Goal: Information Seeking & Learning: Learn about a topic

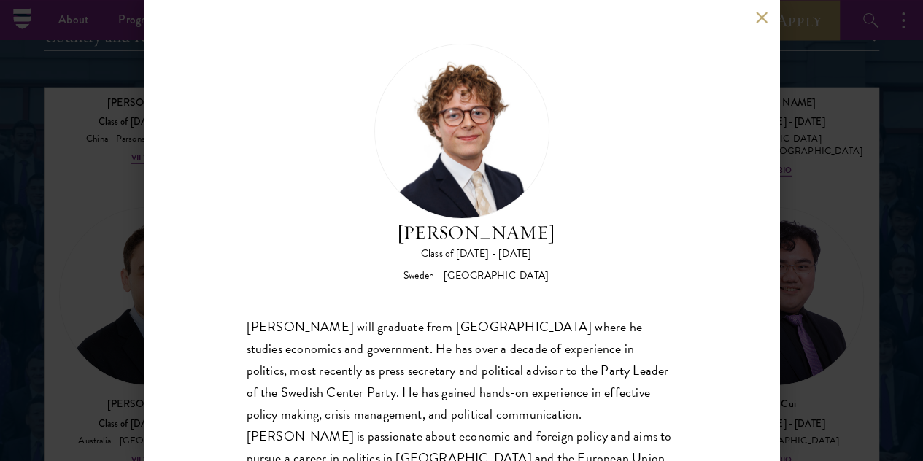
scroll to position [1811, 0]
click at [756, 14] on button at bounding box center [762, 17] width 12 height 12
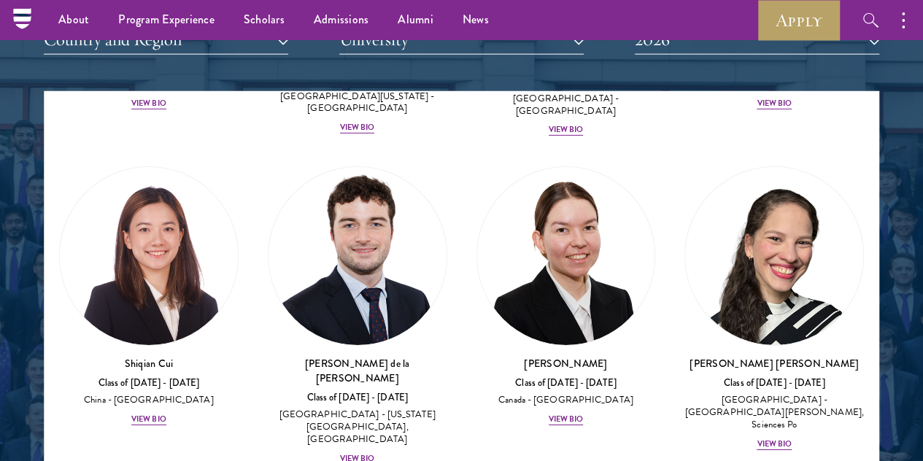
scroll to position [2480, 0]
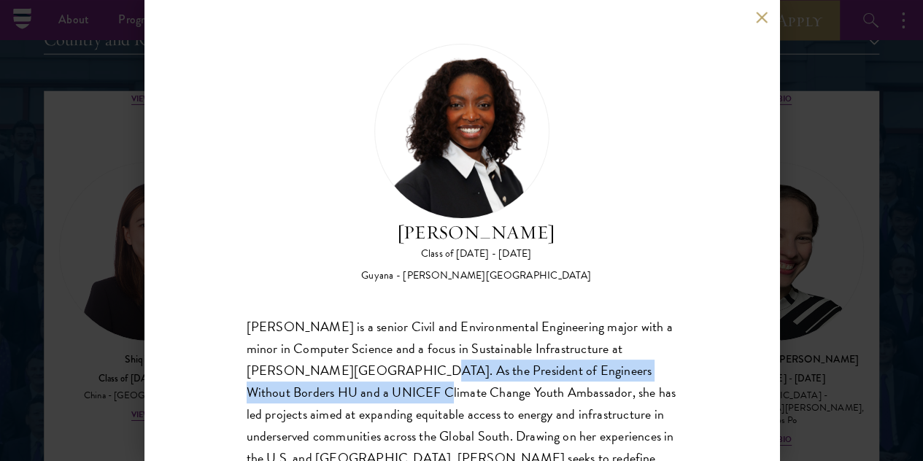
drag, startPoint x: 382, startPoint y: 314, endPoint x: 384, endPoint y: 328, distance: 14.7
click at [384, 328] on div "[PERSON_NAME] is a senior Civil and Environmental Engineering major with a mino…" at bounding box center [462, 425] width 430 height 219
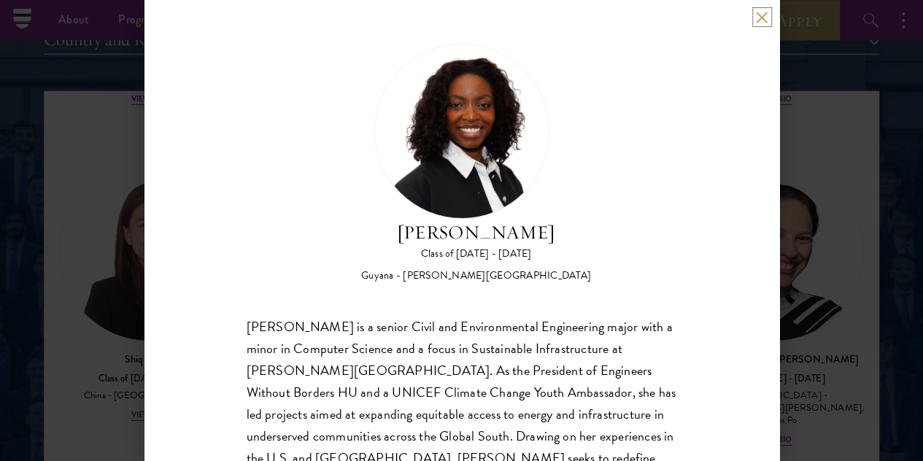
click at [757, 17] on button at bounding box center [762, 17] width 12 height 12
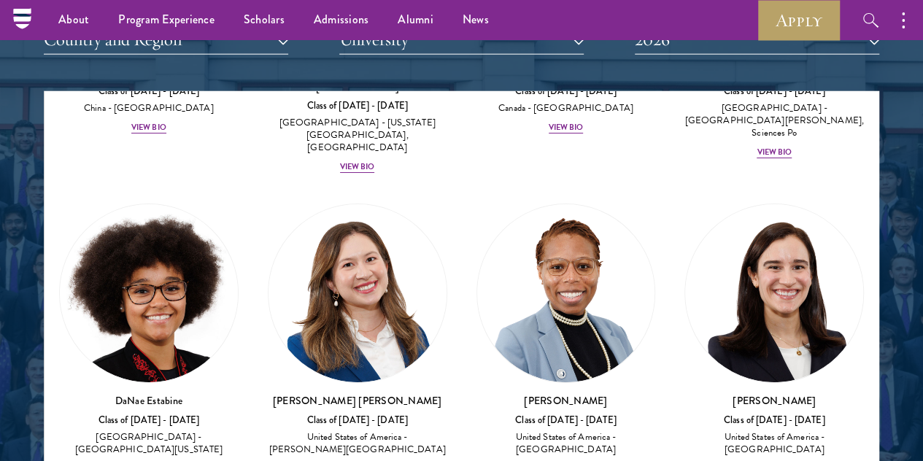
scroll to position [2772, 0]
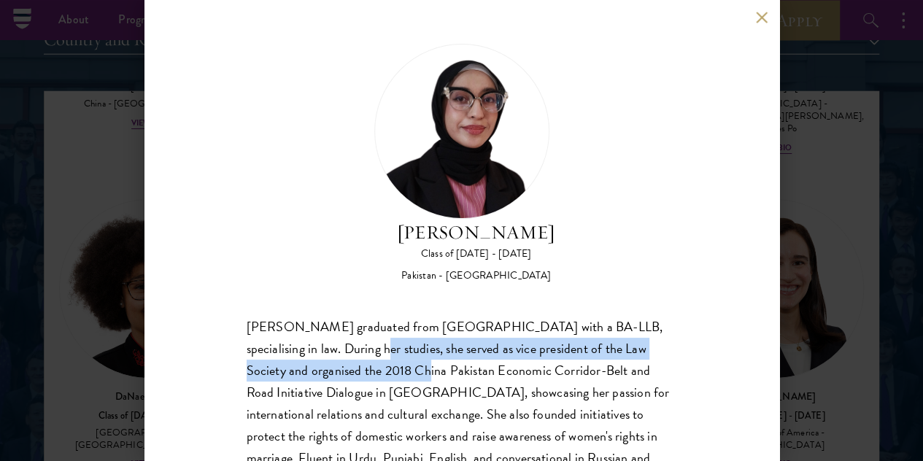
drag, startPoint x: 330, startPoint y: 285, endPoint x: 392, endPoint y: 316, distance: 69.2
click at [392, 316] on div "[PERSON_NAME] graduated from [GEOGRAPHIC_DATA] with a BA-LLB, specialising in l…" at bounding box center [462, 425] width 430 height 219
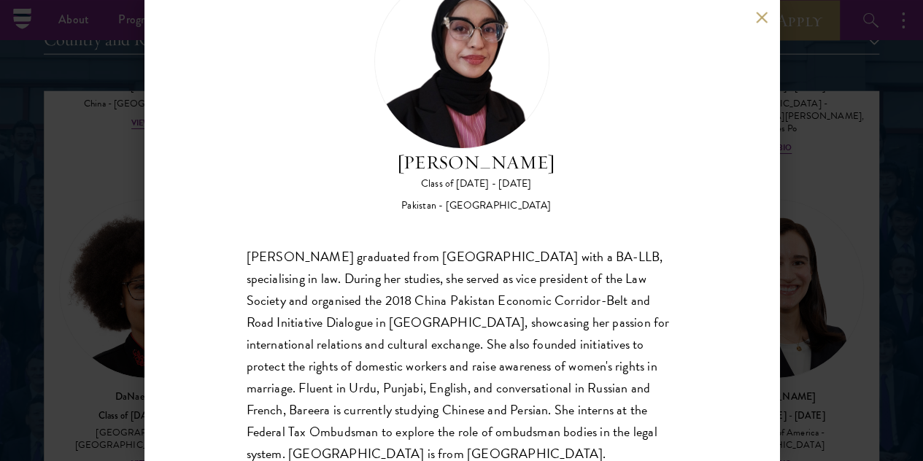
scroll to position [73, 0]
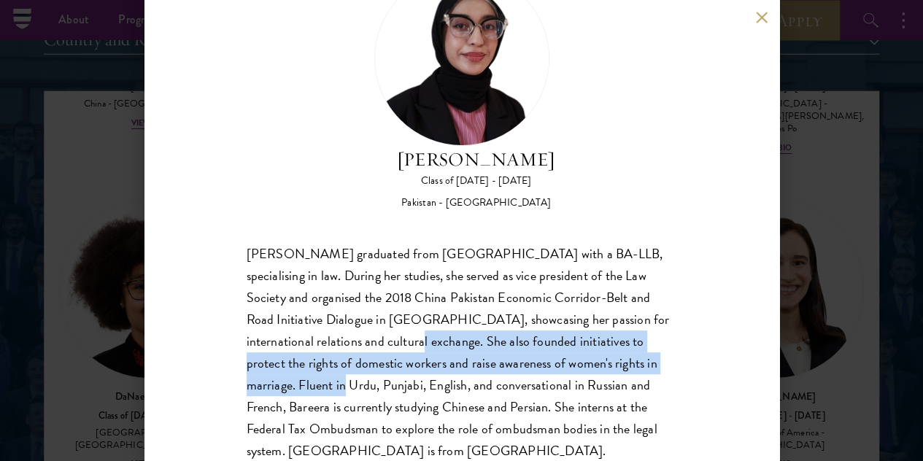
drag, startPoint x: 421, startPoint y: 284, endPoint x: 417, endPoint y: 336, distance: 51.2
click at [417, 335] on div "[PERSON_NAME] graduated from [GEOGRAPHIC_DATA] with a BA-LLB, specialising in l…" at bounding box center [462, 352] width 430 height 219
click at [417, 336] on div "[PERSON_NAME] graduated from [GEOGRAPHIC_DATA] with a BA-LLB, specialising in l…" at bounding box center [462, 352] width 430 height 219
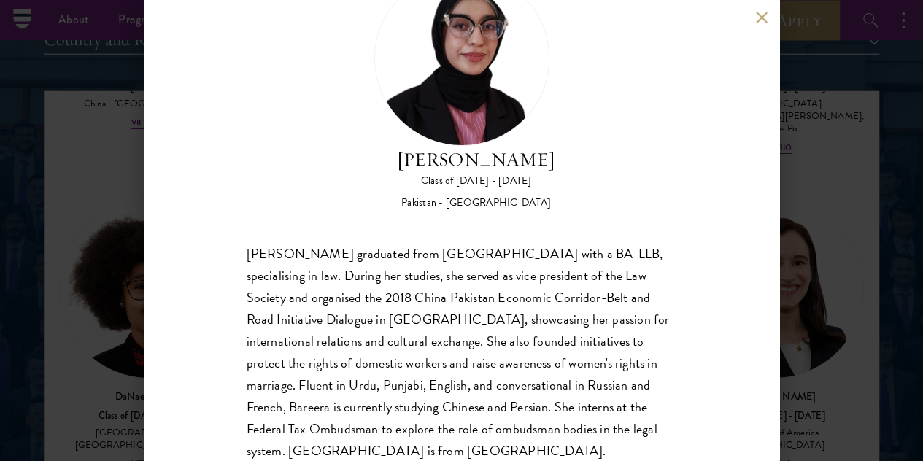
scroll to position [75, 0]
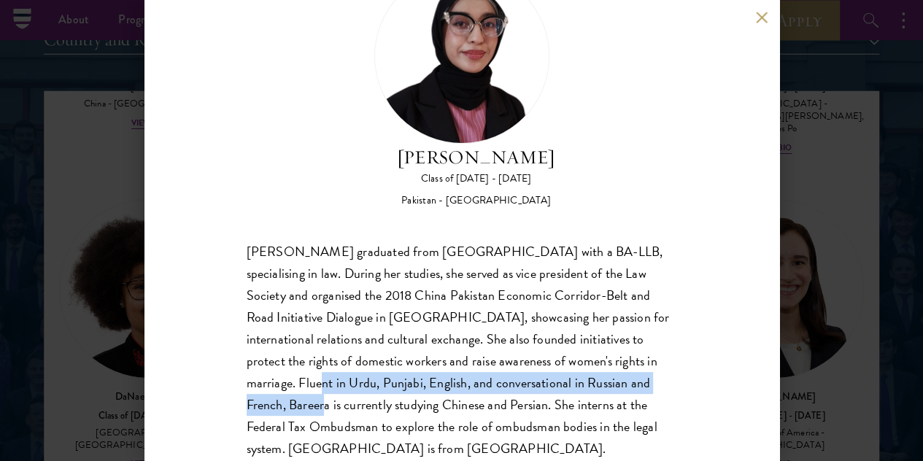
drag, startPoint x: 391, startPoint y: 335, endPoint x: 414, endPoint y: 363, distance: 36.2
click at [414, 363] on div "[PERSON_NAME] graduated from [GEOGRAPHIC_DATA] with a BA-LLB, specialising in l…" at bounding box center [462, 350] width 430 height 219
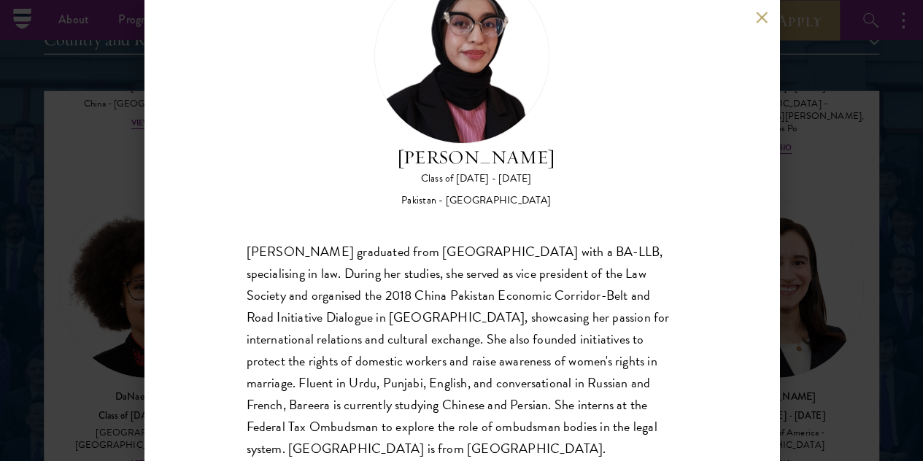
click at [413, 373] on div "[PERSON_NAME] graduated from [GEOGRAPHIC_DATA] with a BA-LLB, specialising in l…" at bounding box center [462, 350] width 430 height 219
click at [757, 15] on button at bounding box center [762, 17] width 12 height 12
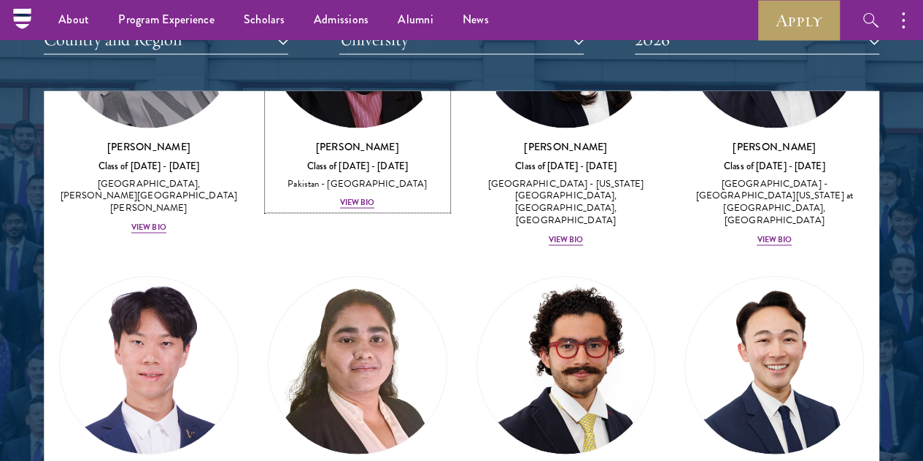
scroll to position [4304, 0]
